Goal: Task Accomplishment & Management: Manage account settings

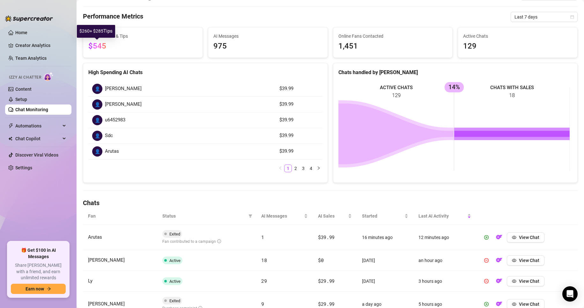
scroll to position [32, 0]
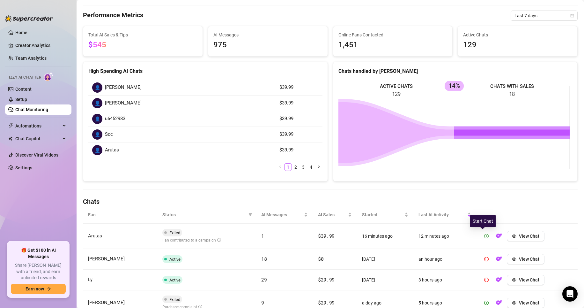
click at [353, 237] on icon "play-circle" at bounding box center [486, 236] width 4 height 4
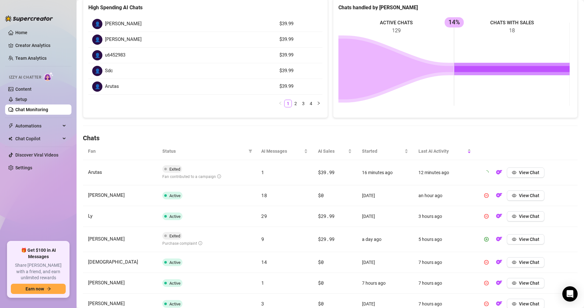
scroll to position [96, 0]
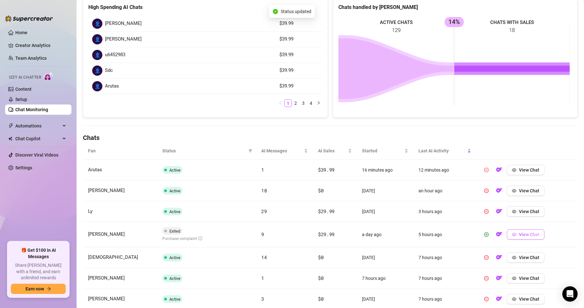
click at [353, 234] on icon "eye" at bounding box center [514, 234] width 4 height 3
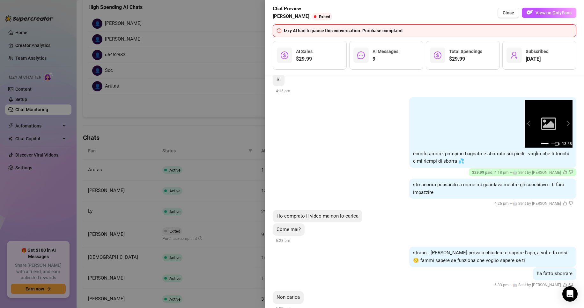
scroll to position [629, 0]
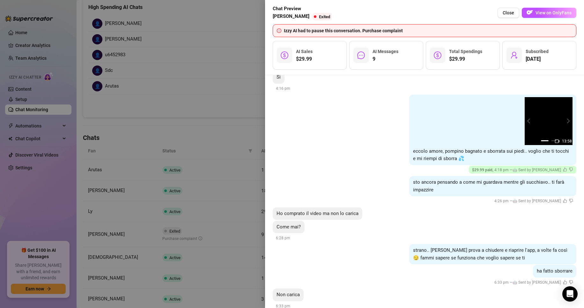
click at [196, 138] on div at bounding box center [292, 154] width 584 height 308
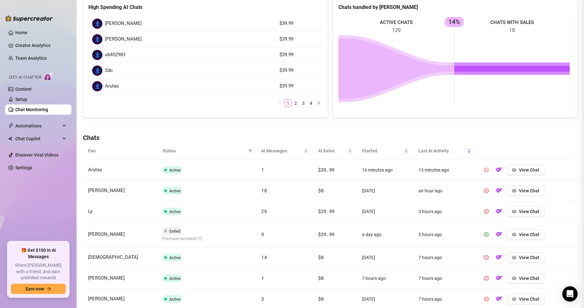
scroll to position [0, 0]
click at [353, 235] on button "button" at bounding box center [486, 234] width 10 height 10
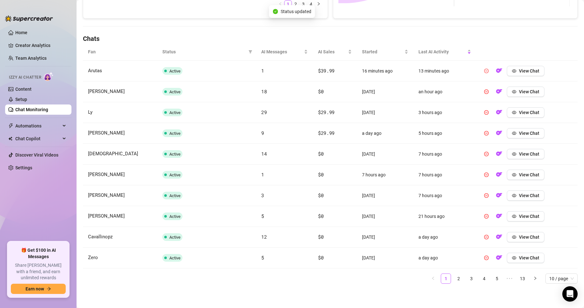
scroll to position [195, 0]
click at [353, 274] on link "2" at bounding box center [459, 278] width 10 height 10
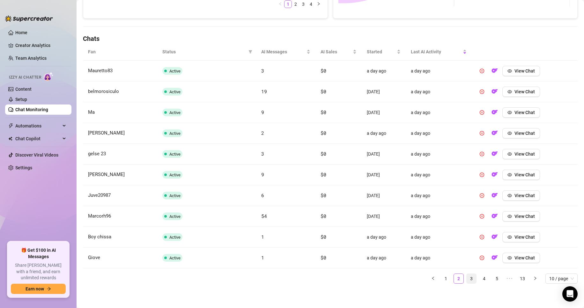
click at [353, 283] on link "3" at bounding box center [472, 278] width 10 height 10
click at [353, 278] on link "4" at bounding box center [485, 278] width 10 height 10
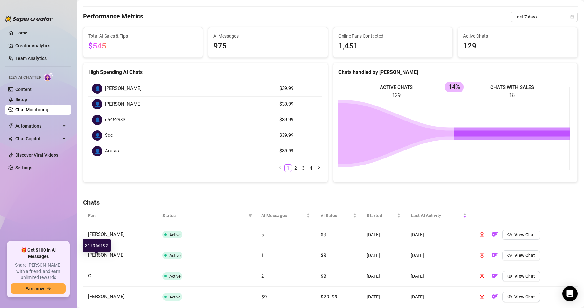
scroll to position [0, 0]
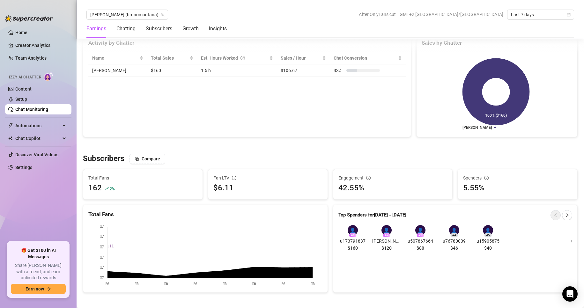
scroll to position [287, 0]
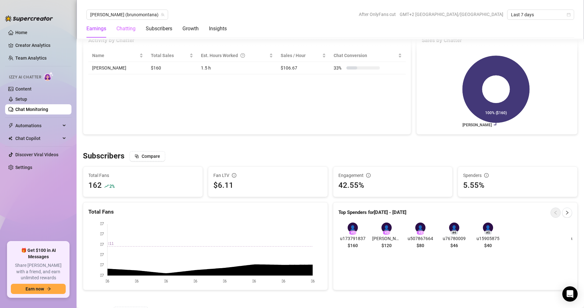
click at [132, 34] on div "Chatting" at bounding box center [125, 29] width 19 height 18
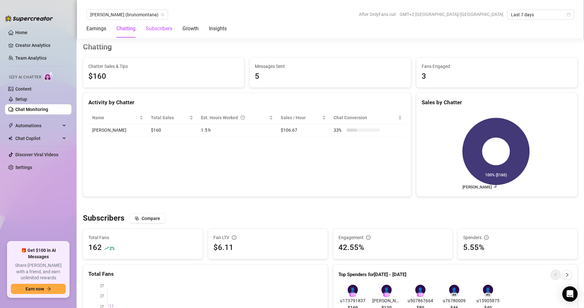
click at [159, 28] on div "Subscribers" at bounding box center [159, 29] width 26 height 8
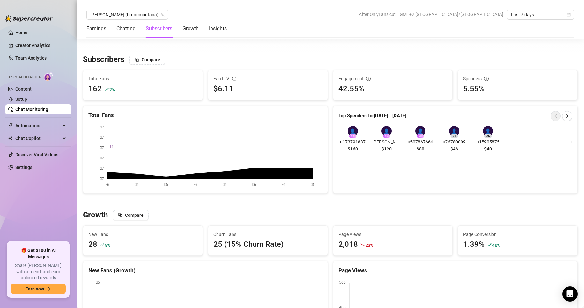
scroll to position [396, 0]
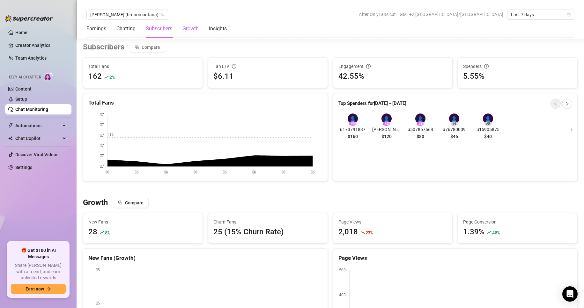
click at [191, 29] on div "Growth" at bounding box center [190, 29] width 16 height 8
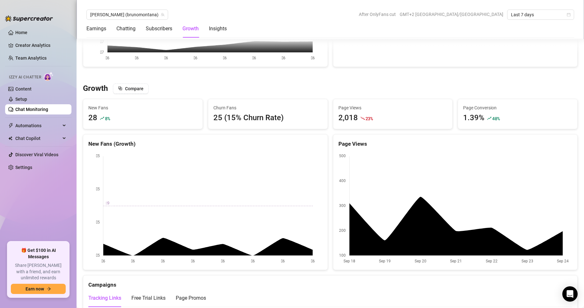
scroll to position [552, 0]
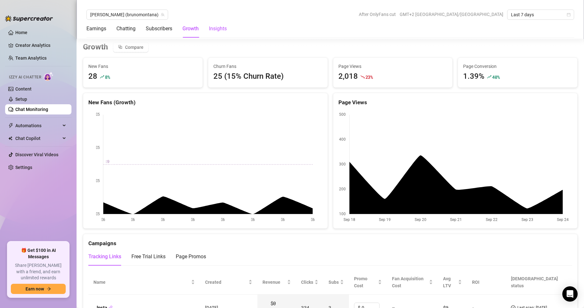
click at [217, 28] on div "Insights" at bounding box center [218, 29] width 18 height 8
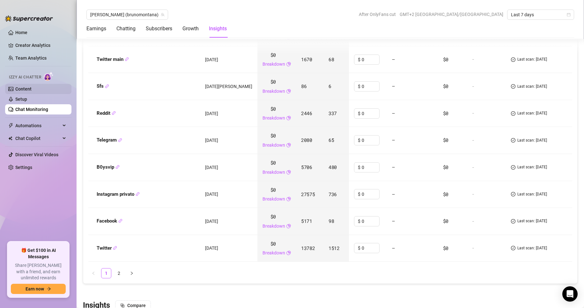
scroll to position [831, 0]
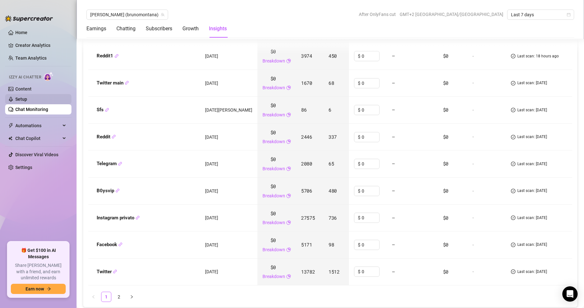
click at [27, 102] on link "Setup" at bounding box center [21, 99] width 12 height 5
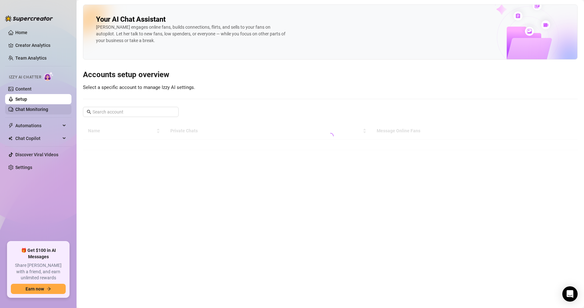
click at [35, 109] on link "Chat Monitoring" at bounding box center [31, 109] width 33 height 5
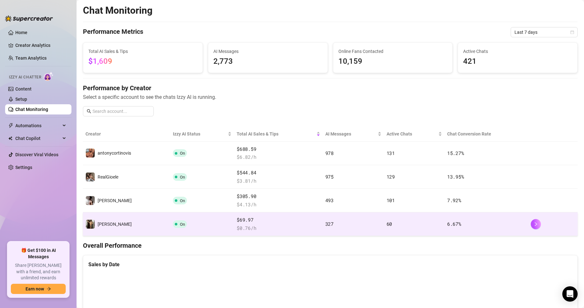
click at [132, 219] on td "[PERSON_NAME]" at bounding box center [126, 224] width 87 height 24
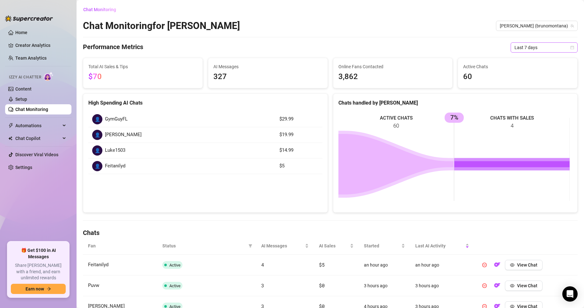
click at [353, 48] on span "Last 7 days" at bounding box center [544, 48] width 59 height 10
click at [353, 78] on div "Last 30 days" at bounding box center [538, 80] width 57 height 7
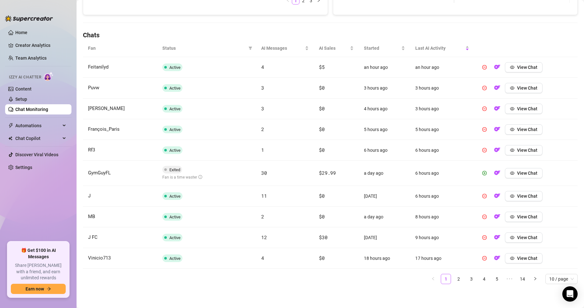
scroll to position [198, 0]
click at [353, 283] on link "2" at bounding box center [459, 279] width 10 height 10
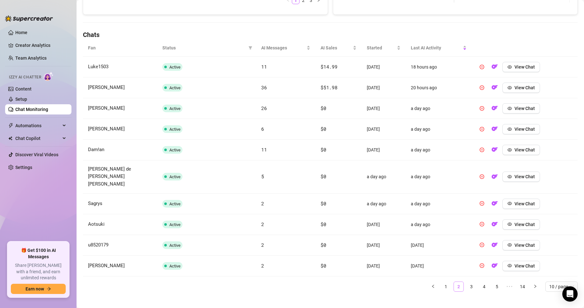
scroll to position [194, 0]
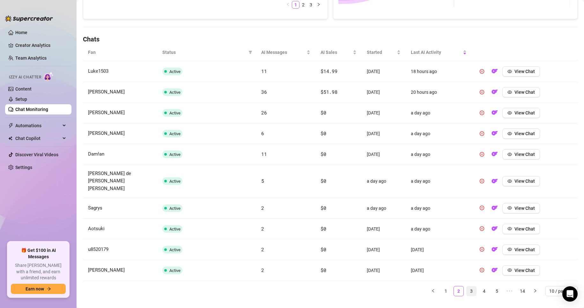
click at [353, 287] on link "3" at bounding box center [472, 292] width 10 height 10
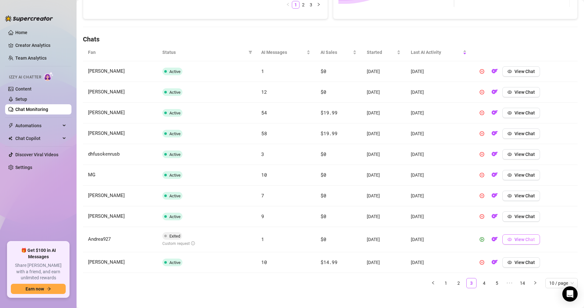
click at [353, 242] on button "View Chat" at bounding box center [522, 240] width 38 height 10
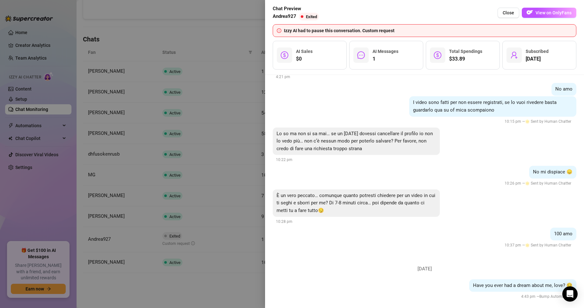
scroll to position [1869, 0]
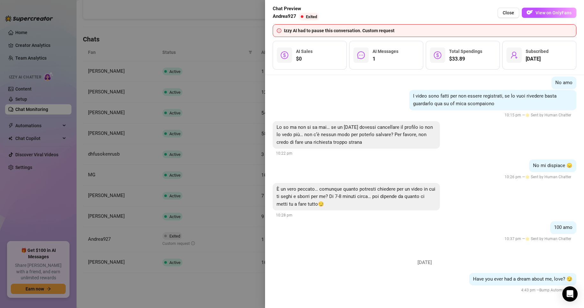
click at [212, 187] on div at bounding box center [292, 154] width 584 height 308
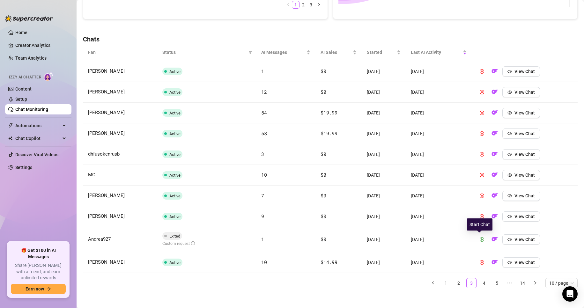
click at [353, 240] on icon "play-circle" at bounding box center [482, 239] width 4 height 4
click at [353, 283] on link "4" at bounding box center [485, 284] width 10 height 10
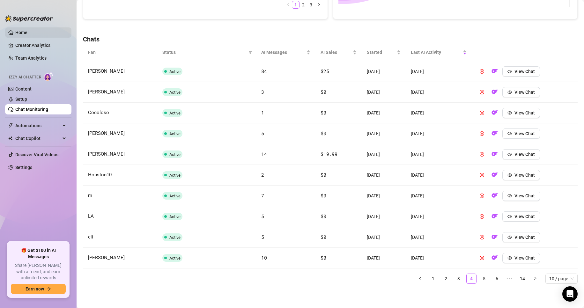
click at [23, 33] on link "Home" at bounding box center [21, 32] width 12 height 5
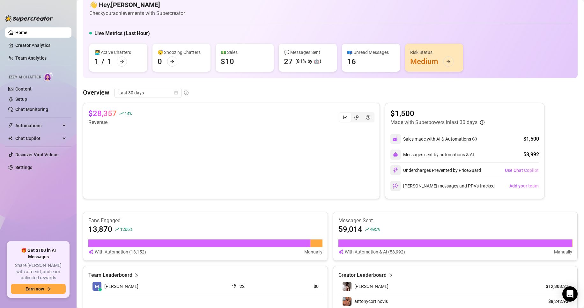
scroll to position [32, 0]
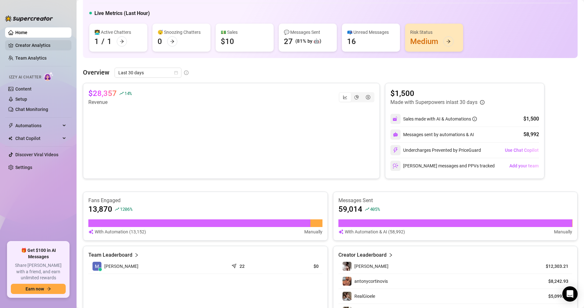
click at [40, 41] on link "Creator Analytics" at bounding box center [40, 45] width 51 height 10
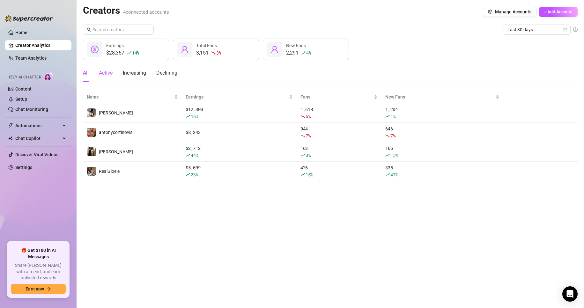
click at [106, 73] on div "Active" at bounding box center [106, 73] width 14 height 8
click at [143, 72] on div "Increasing" at bounding box center [134, 73] width 23 height 8
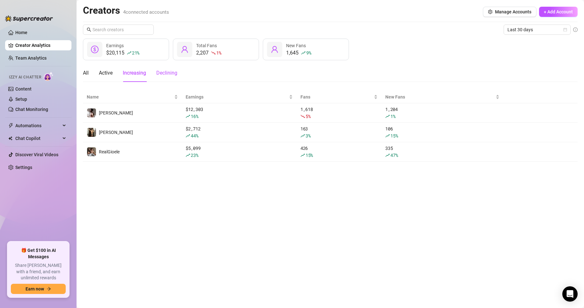
click at [163, 74] on div "Declining" at bounding box center [166, 73] width 21 height 8
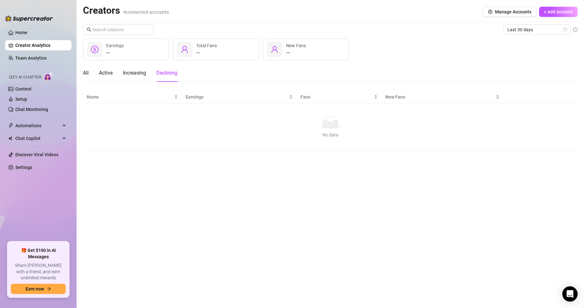
click at [153, 74] on div "All Active Increasing Declining" at bounding box center [130, 73] width 94 height 18
click at [144, 73] on div "Increasing" at bounding box center [134, 73] width 23 height 8
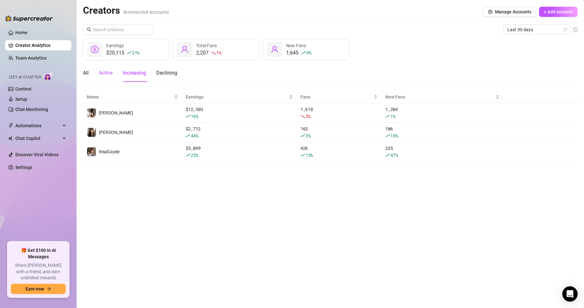
click at [112, 72] on div "Active" at bounding box center [106, 73] width 14 height 8
click at [85, 71] on div "All" at bounding box center [86, 73] width 6 height 8
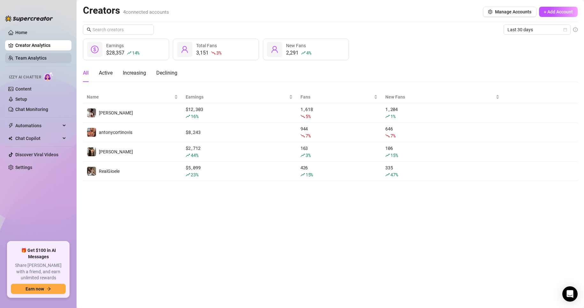
click at [47, 58] on link "Team Analytics" at bounding box center [30, 58] width 31 height 5
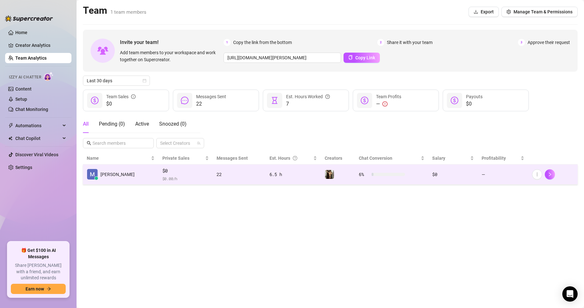
click at [281, 169] on td "6.5 h" at bounding box center [293, 175] width 55 height 20
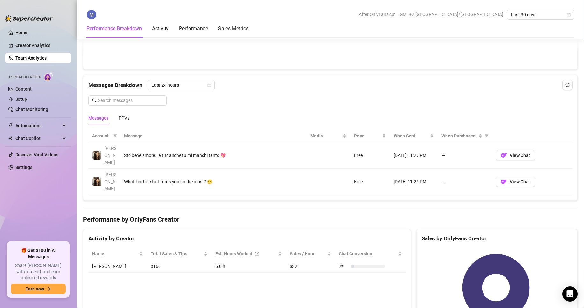
scroll to position [383, 0]
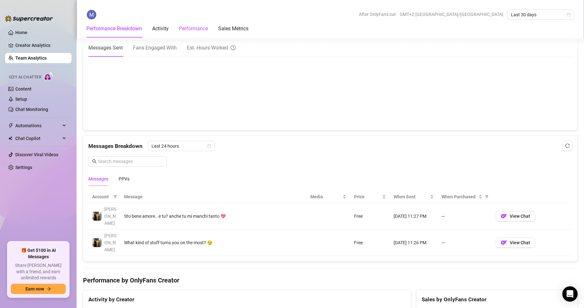
click at [193, 31] on div "Performance" at bounding box center [193, 29] width 29 height 8
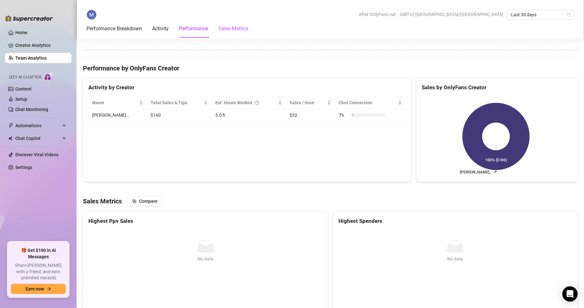
click at [231, 26] on Metrics "Sales Metrics" at bounding box center [233, 29] width 30 height 8
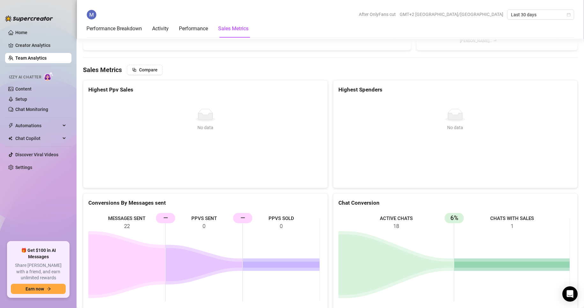
scroll to position [664, 0]
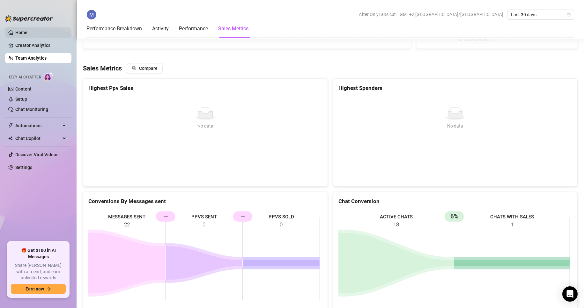
click at [15, 30] on link "Home" at bounding box center [21, 32] width 12 height 5
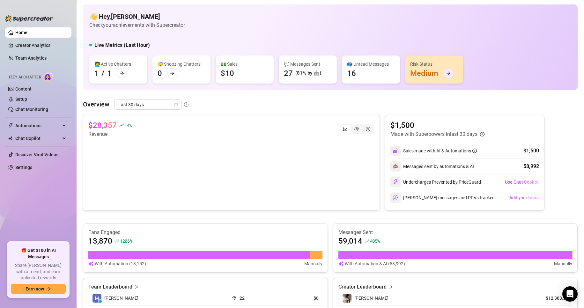
click at [353, 72] on icon "arrow-right" at bounding box center [448, 73] width 4 height 4
click at [353, 73] on div "16" at bounding box center [351, 73] width 9 height 10
click at [294, 63] on div "💬 Messages Sent" at bounding box center [308, 64] width 48 height 7
click at [227, 63] on div "💵 Sales" at bounding box center [245, 64] width 48 height 7
click at [181, 67] on div "😴 Snoozing Chatters" at bounding box center [182, 64] width 48 height 7
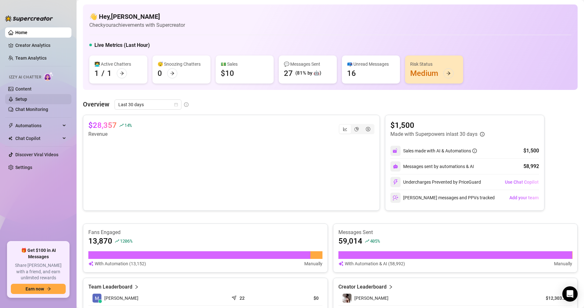
click at [27, 97] on link "Setup" at bounding box center [21, 99] width 12 height 5
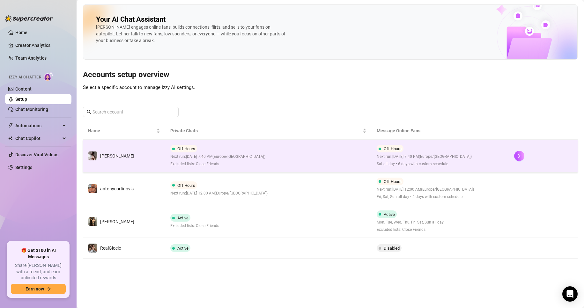
click at [299, 163] on td "Off Hours Next run: [DATE] 7:40 PM ( [GEOGRAPHIC_DATA]/[GEOGRAPHIC_DATA] ) Excl…" at bounding box center [268, 156] width 206 height 33
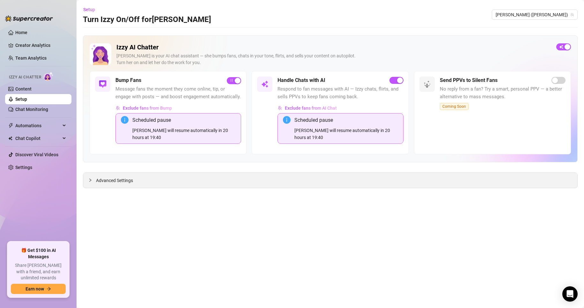
click at [124, 177] on span "Advanced Settings" at bounding box center [114, 180] width 37 height 7
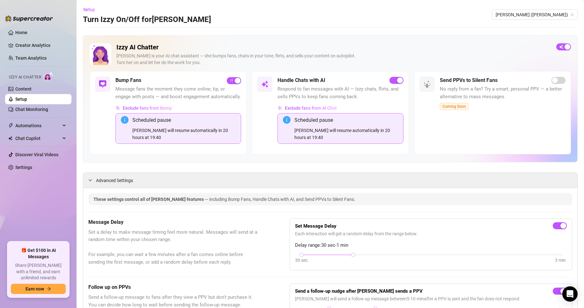
click at [27, 97] on link "Setup" at bounding box center [21, 99] width 12 height 5
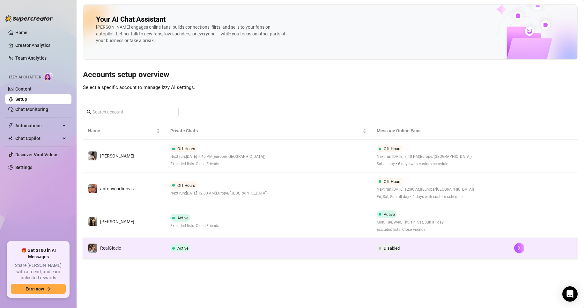
click at [151, 242] on td "RealGioele" at bounding box center [124, 248] width 82 height 21
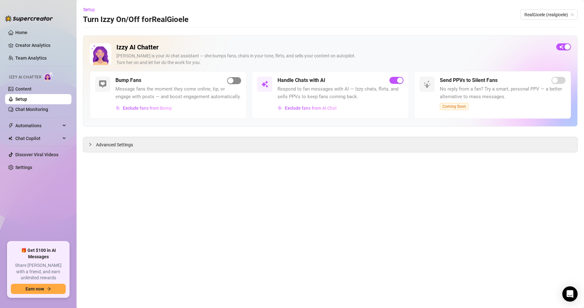
click at [232, 80] on div "button" at bounding box center [231, 81] width 6 height 6
click at [113, 148] on span "Advanced Settings" at bounding box center [114, 144] width 37 height 7
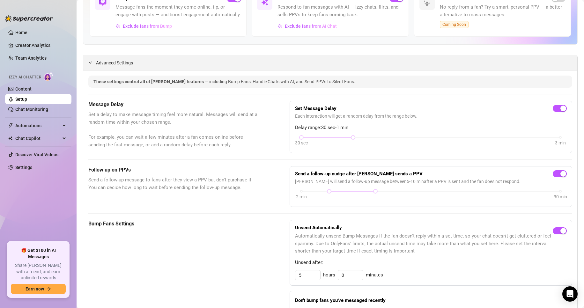
scroll to position [43, 0]
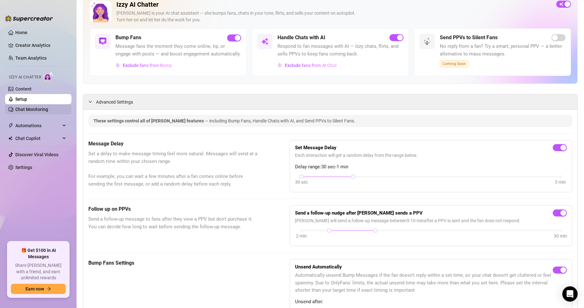
click at [27, 108] on link "Chat Monitoring" at bounding box center [31, 109] width 33 height 5
